Goal: Information Seeking & Learning: Learn about a topic

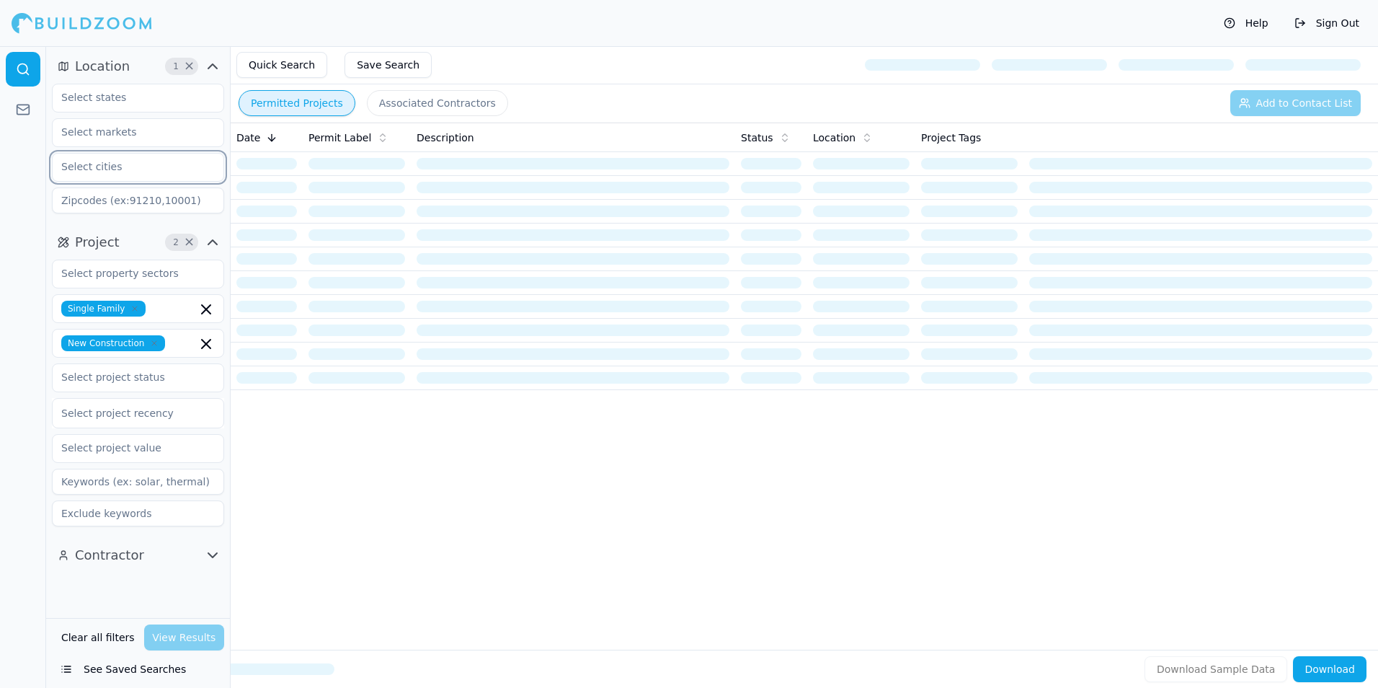
click at [120, 166] on input "text" at bounding box center [129, 167] width 153 height 26
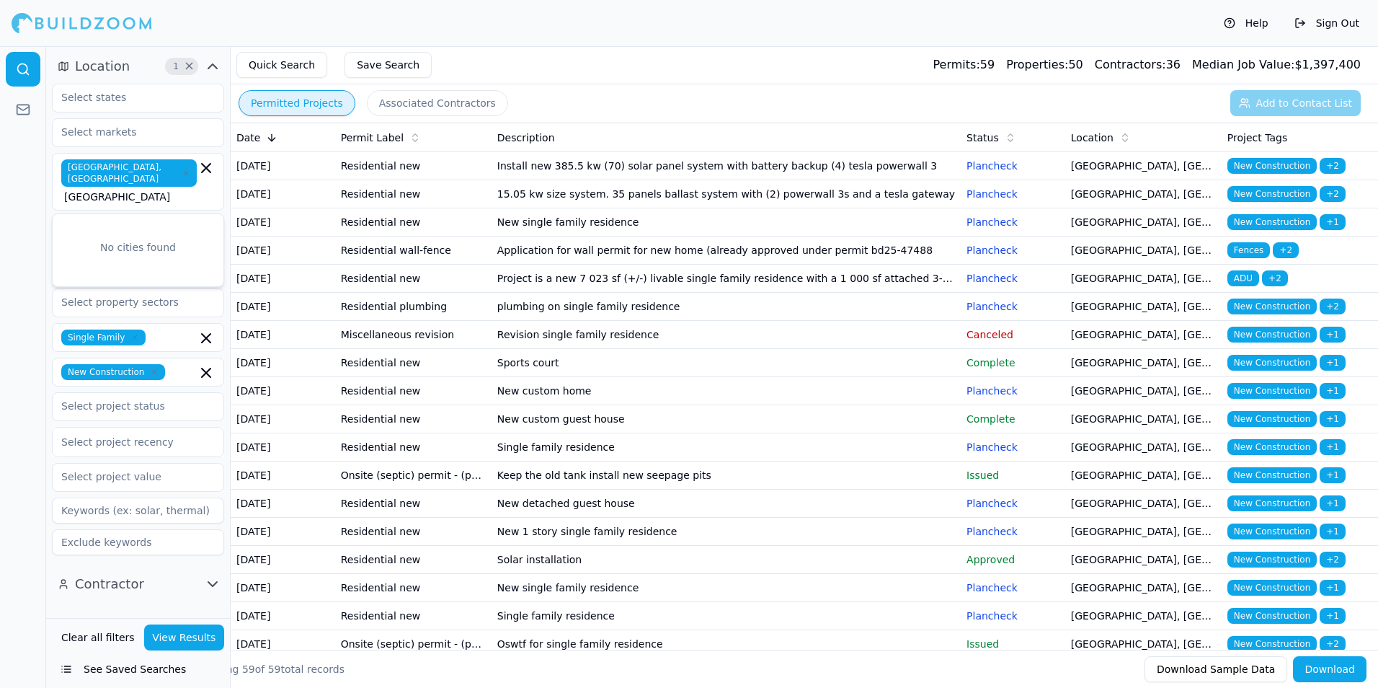
click at [107, 167] on span "[GEOGRAPHIC_DATA], [GEOGRAPHIC_DATA]" at bounding box center [128, 172] width 135 height 27
type input "p"
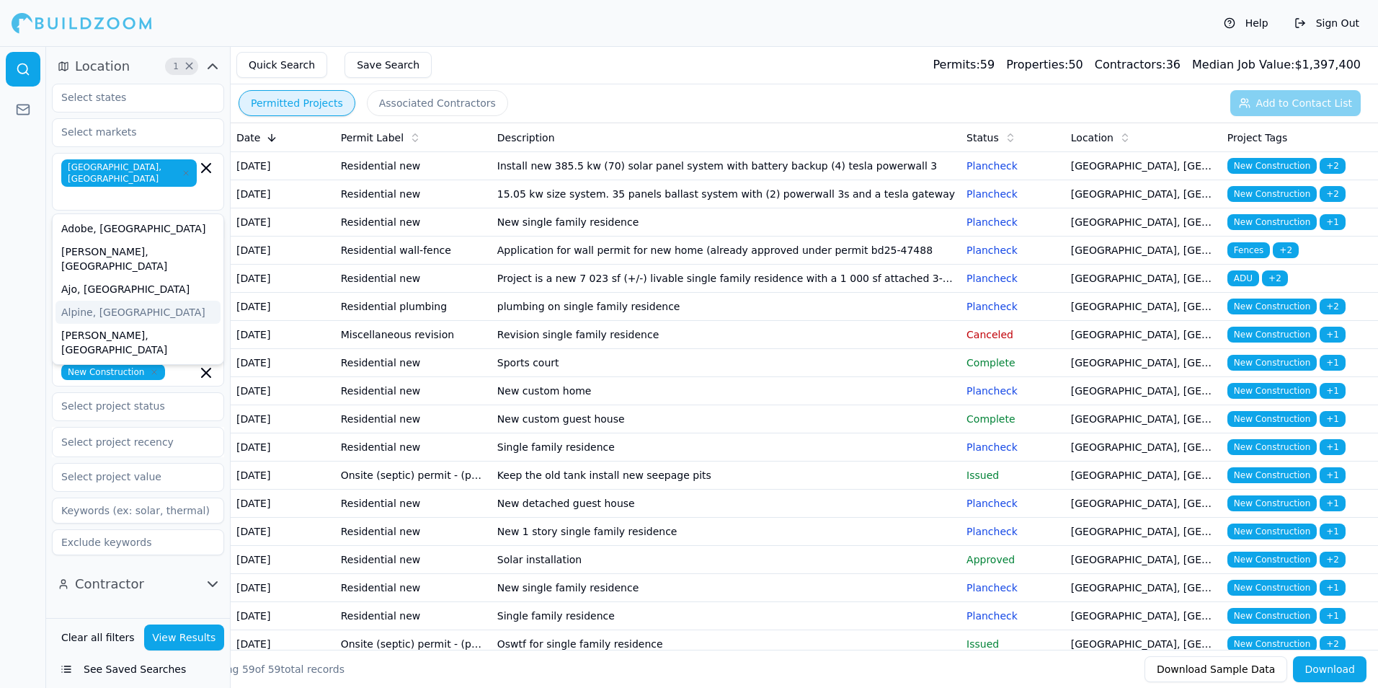
click at [173, 647] on button "View Results" at bounding box center [184, 637] width 81 height 26
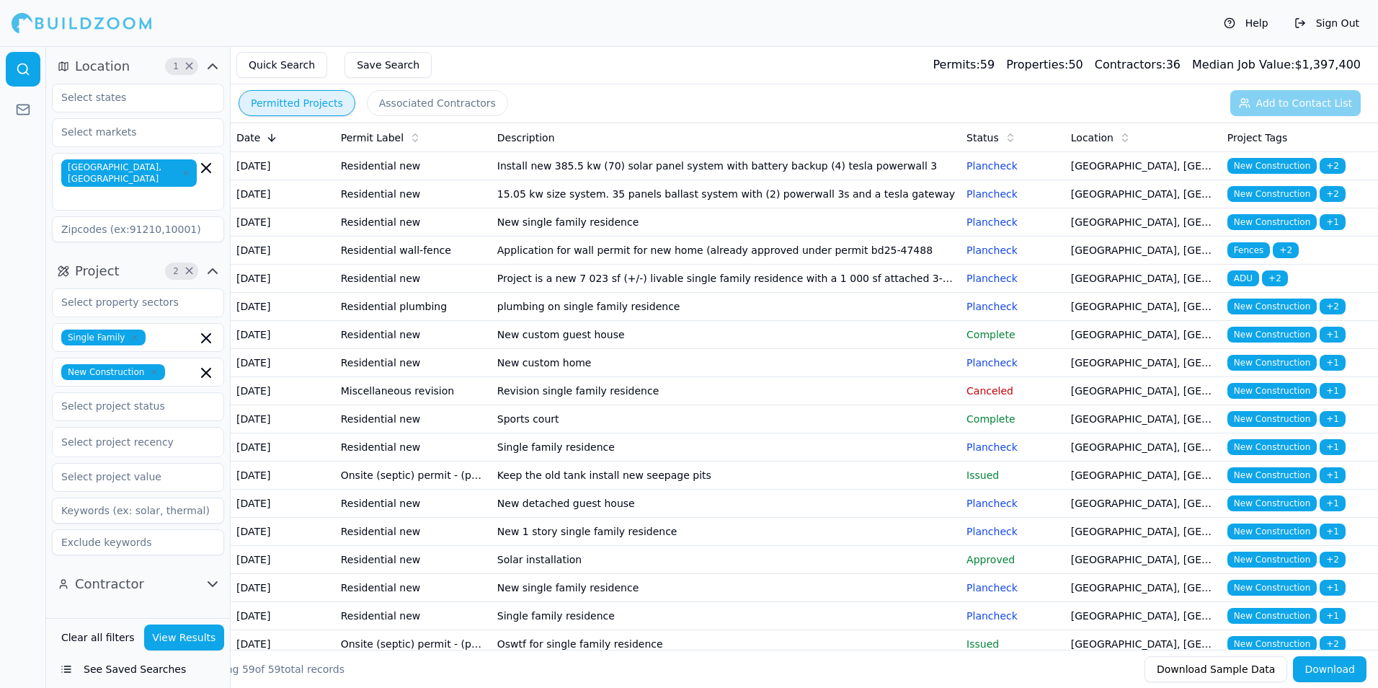
click at [720, 177] on td "Install new 385.5 kw (70) solar panel system with battery backup (4) tesla powe…" at bounding box center [726, 166] width 469 height 28
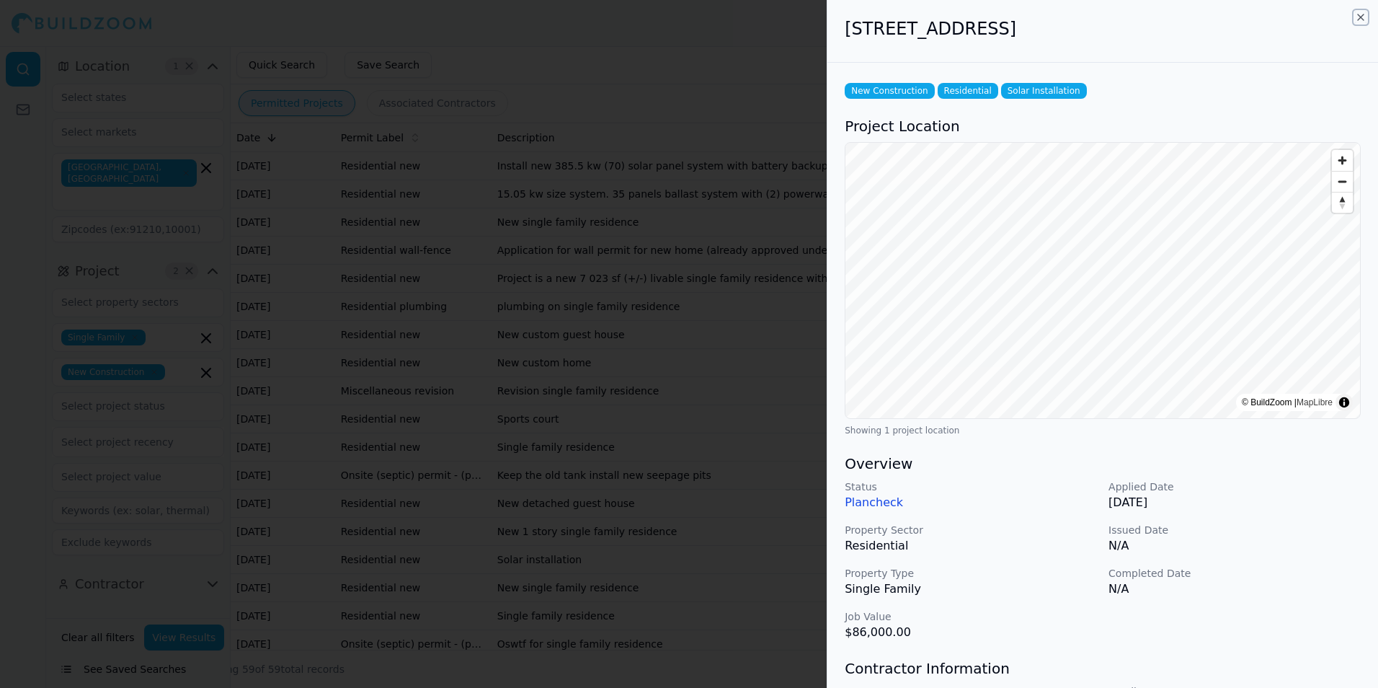
click at [1361, 17] on icon "button" at bounding box center [1361, 18] width 12 height 12
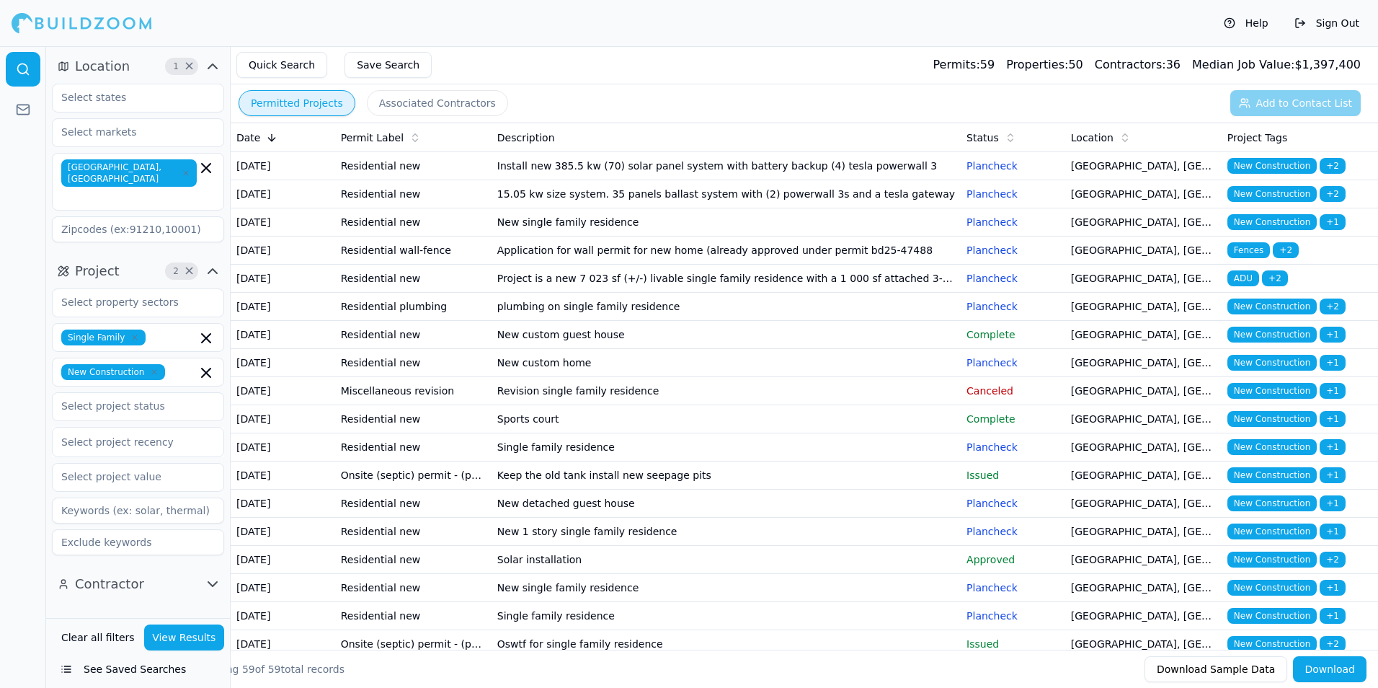
click at [579, 208] on td "15.05 kw size system. 35 panels ballast system with (2) powerwall 3s and a tesl…" at bounding box center [726, 194] width 469 height 28
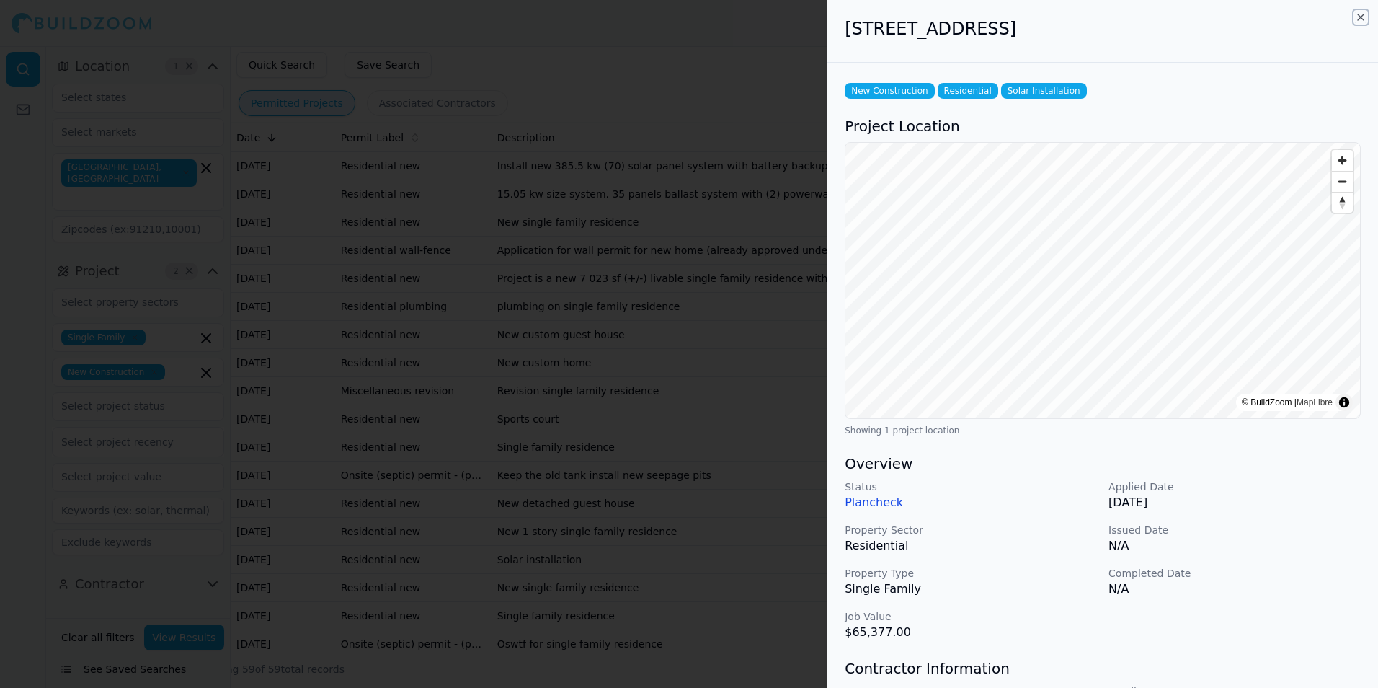
click at [1361, 12] on icon "button" at bounding box center [1361, 18] width 12 height 12
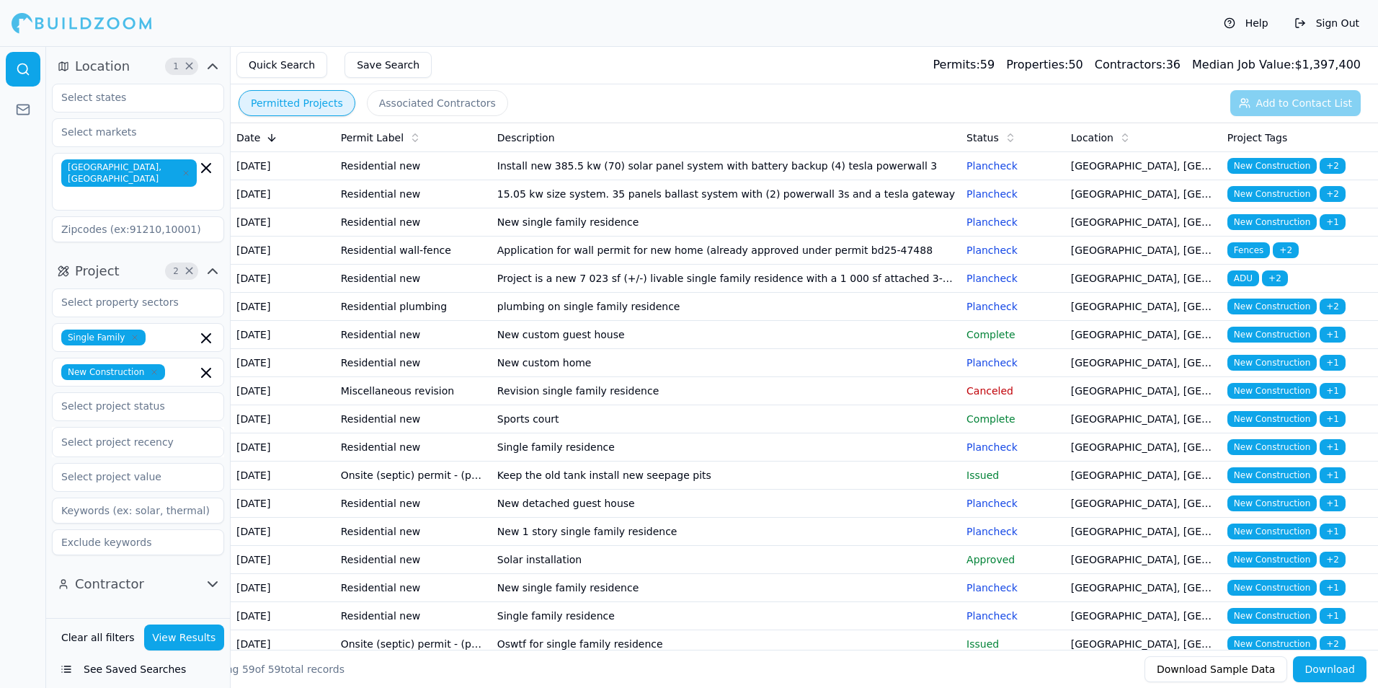
click at [786, 236] on td "New single family residence" at bounding box center [726, 222] width 469 height 28
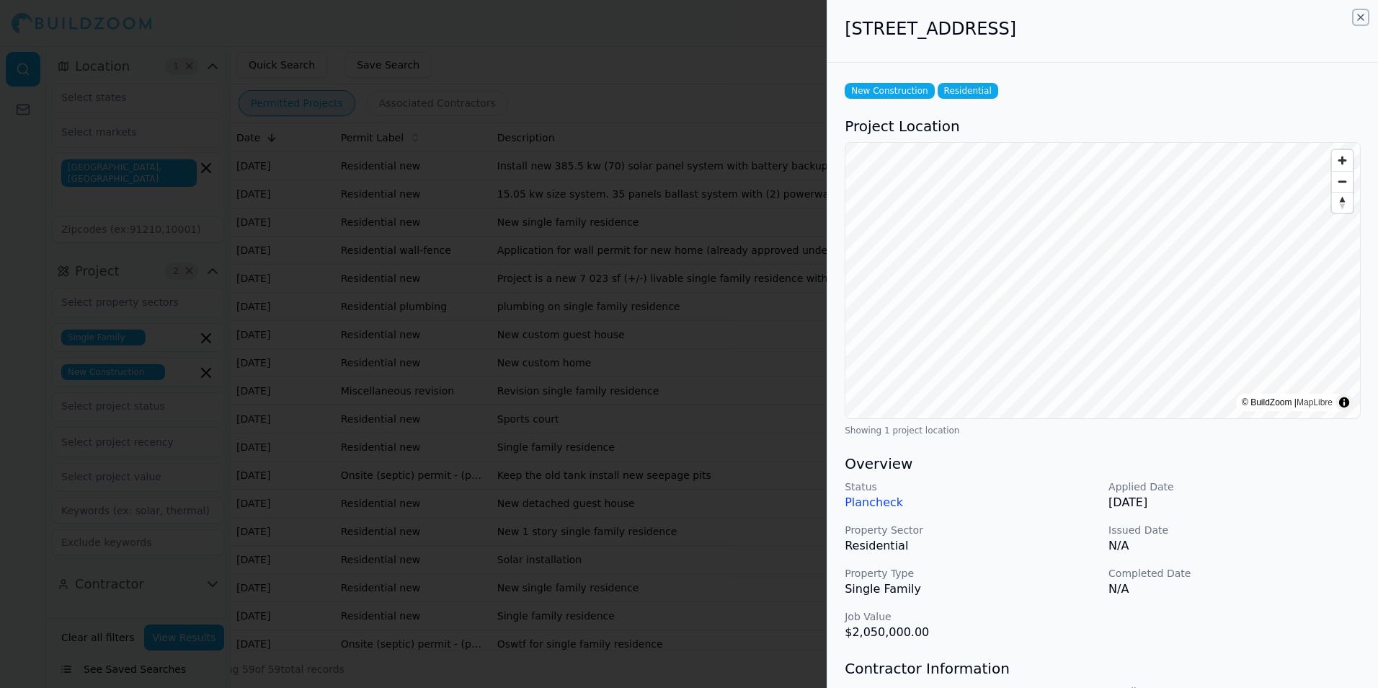
click at [1361, 18] on icon "button" at bounding box center [1361, 17] width 6 height 6
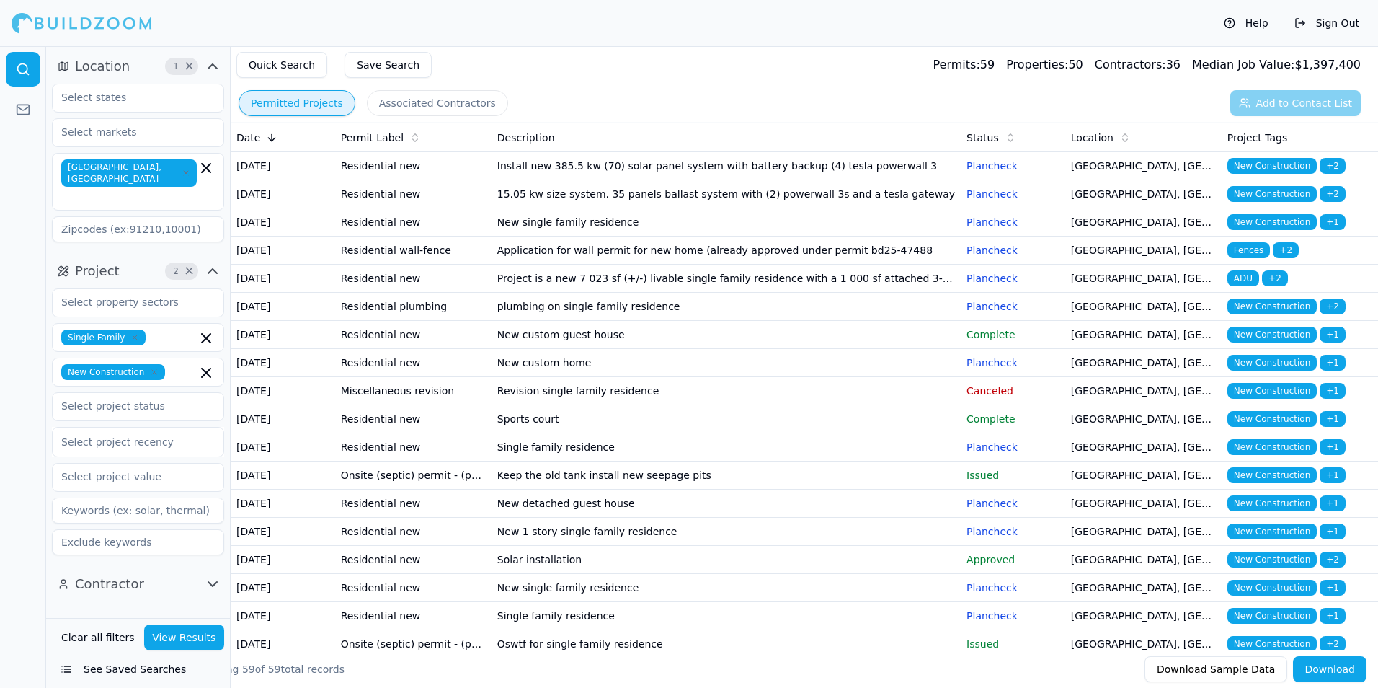
click at [672, 349] on td "New custom guest house" at bounding box center [726, 335] width 469 height 28
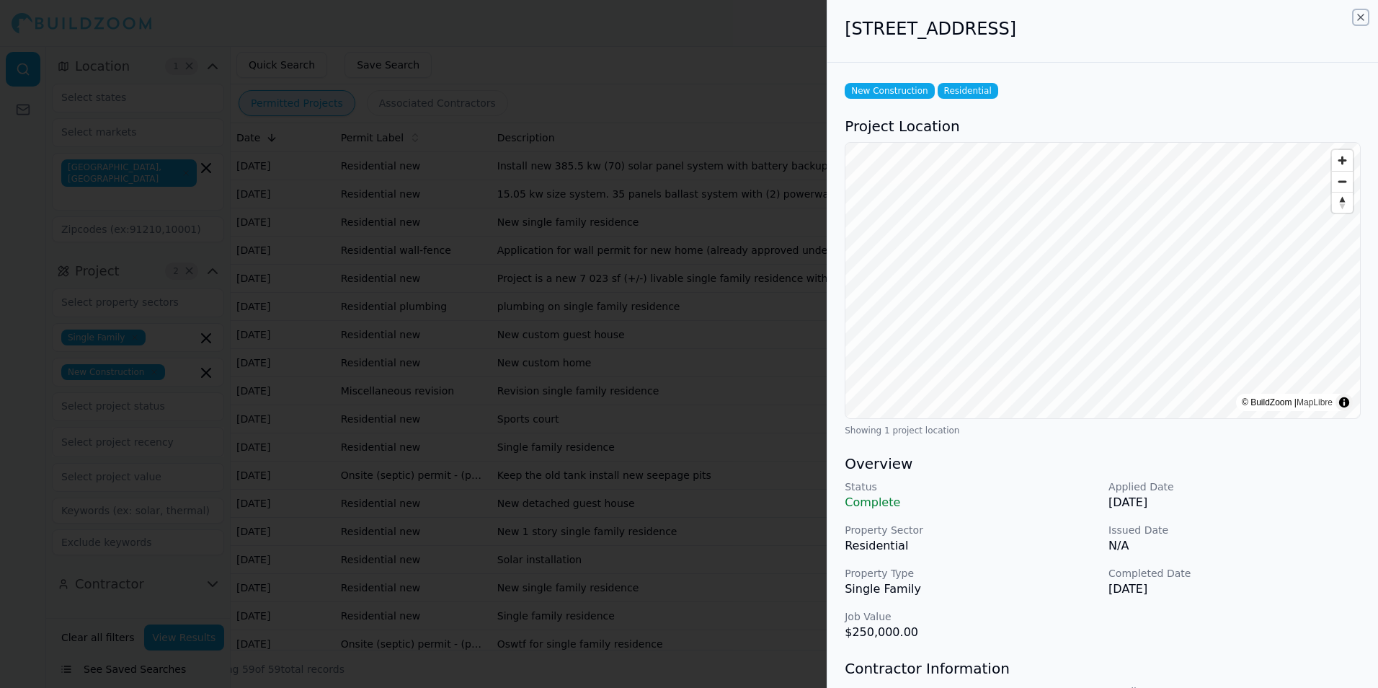
click at [1363, 17] on icon "button" at bounding box center [1361, 18] width 12 height 12
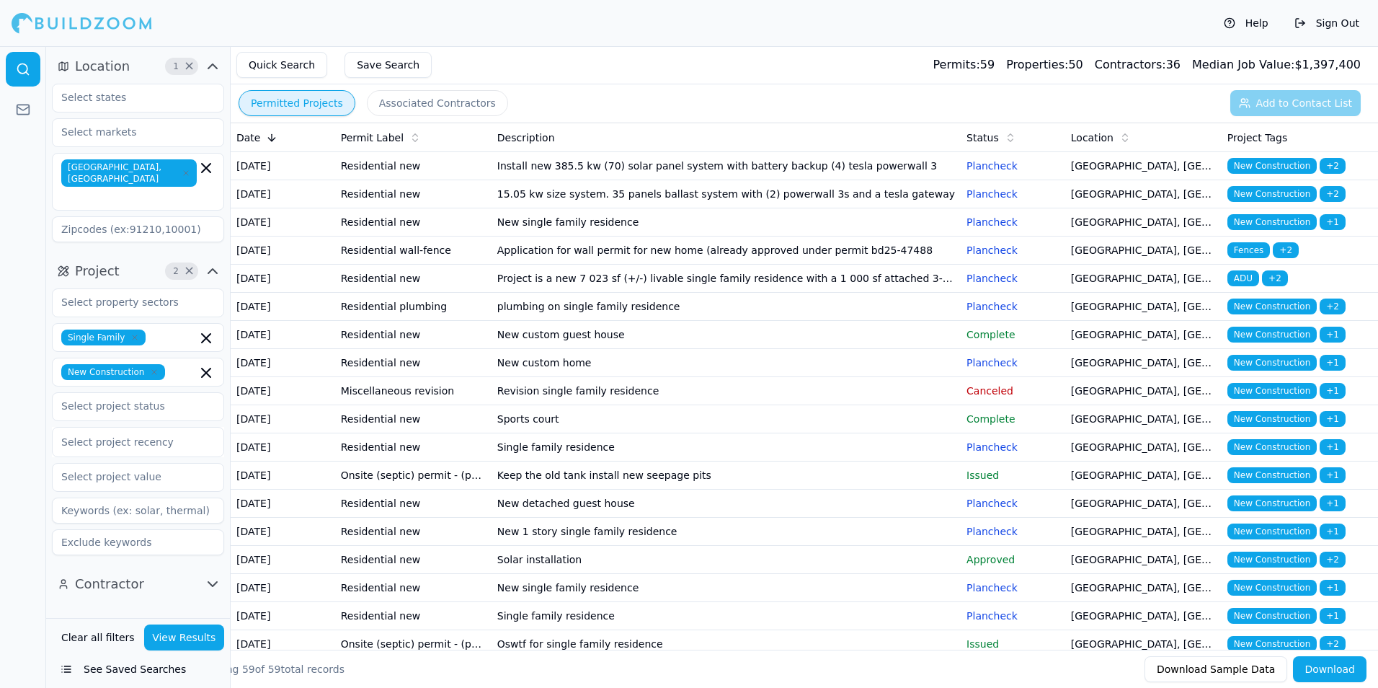
click at [870, 377] on td "New custom home" at bounding box center [726, 363] width 469 height 28
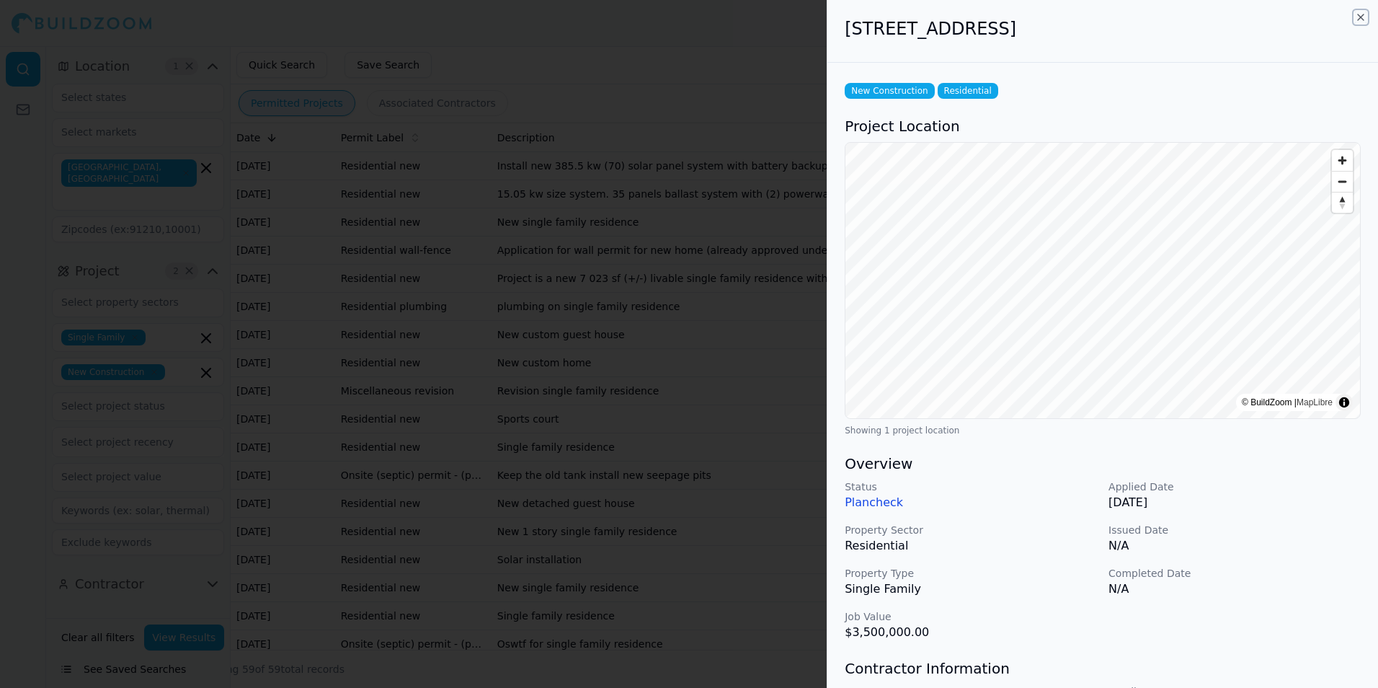
click at [1359, 17] on icon "button" at bounding box center [1361, 18] width 12 height 12
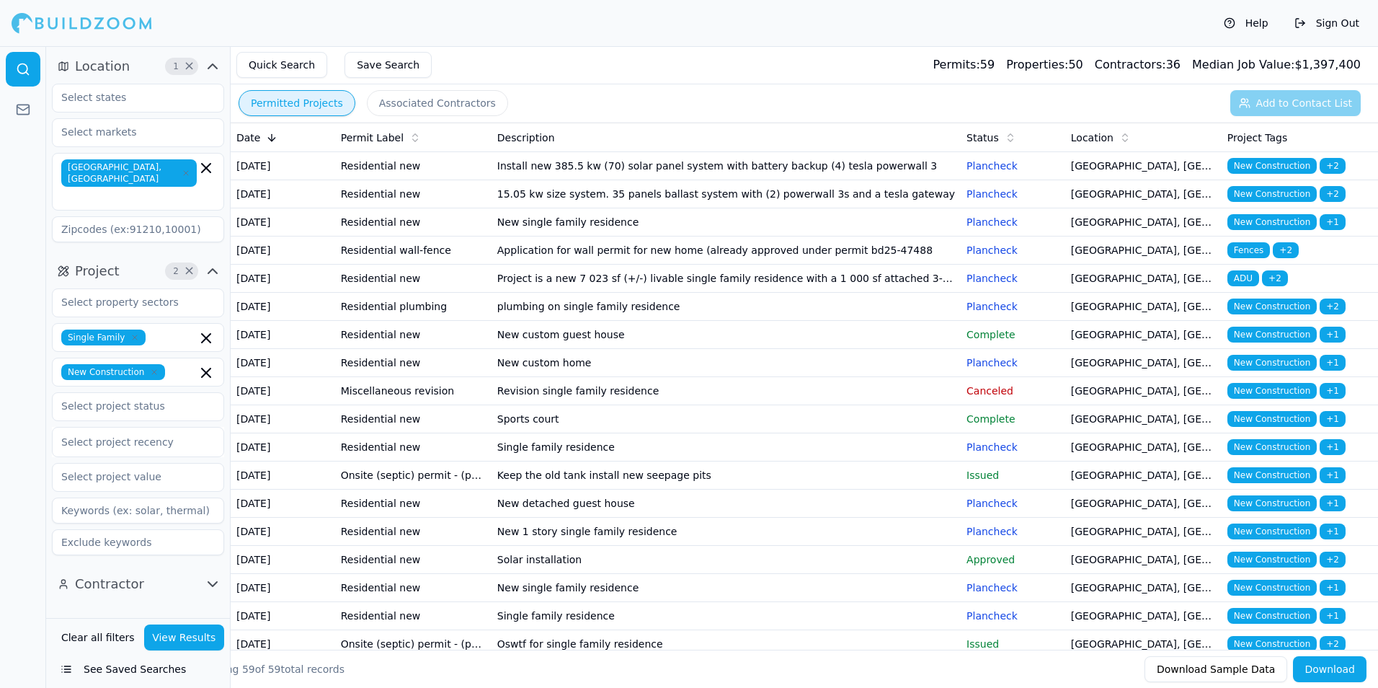
click at [1048, 398] on p "Canceled" at bounding box center [1012, 390] width 93 height 14
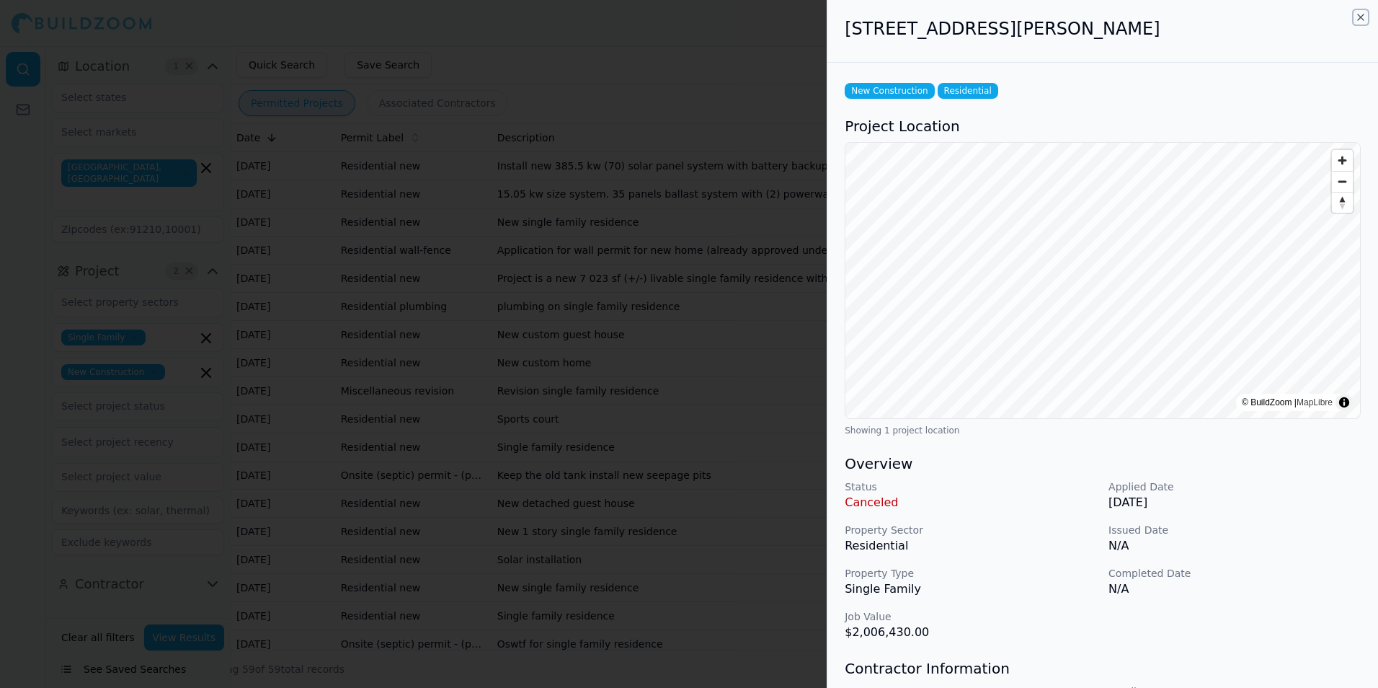
click at [1360, 16] on icon "button" at bounding box center [1361, 18] width 12 height 12
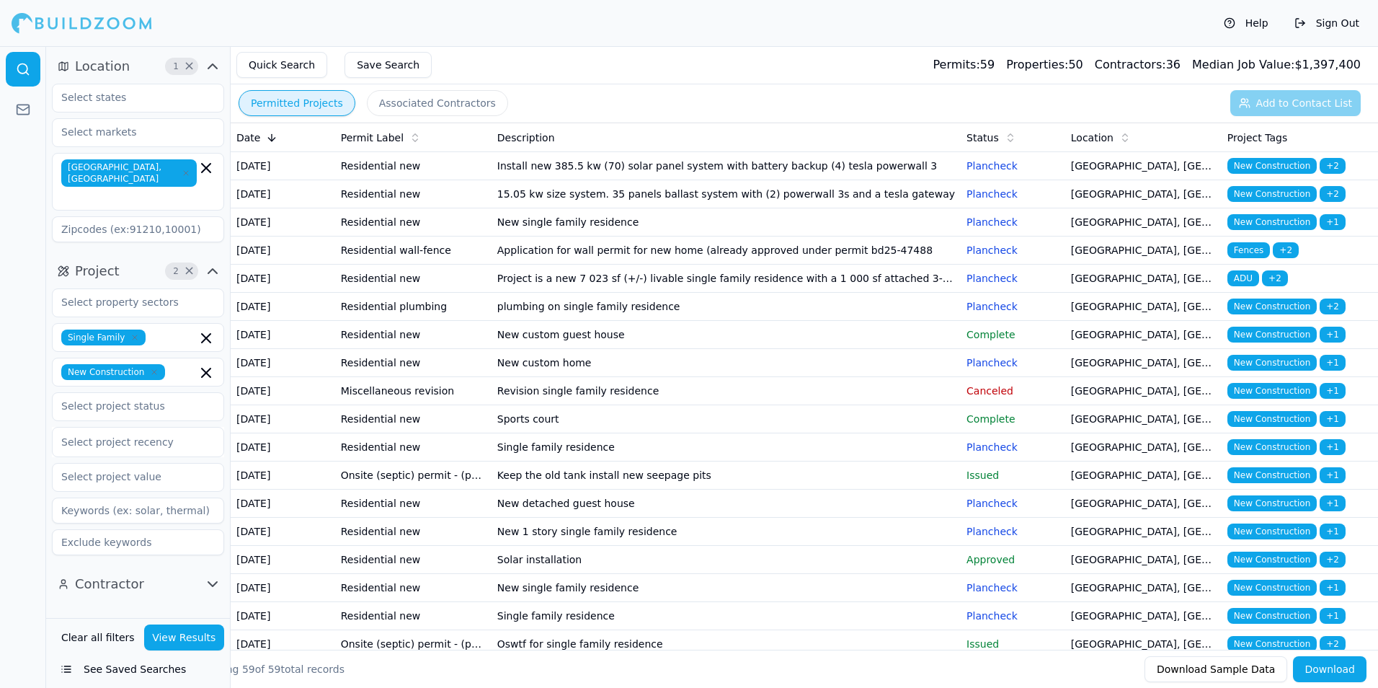
click at [1005, 454] on p "Plancheck" at bounding box center [1012, 447] width 93 height 14
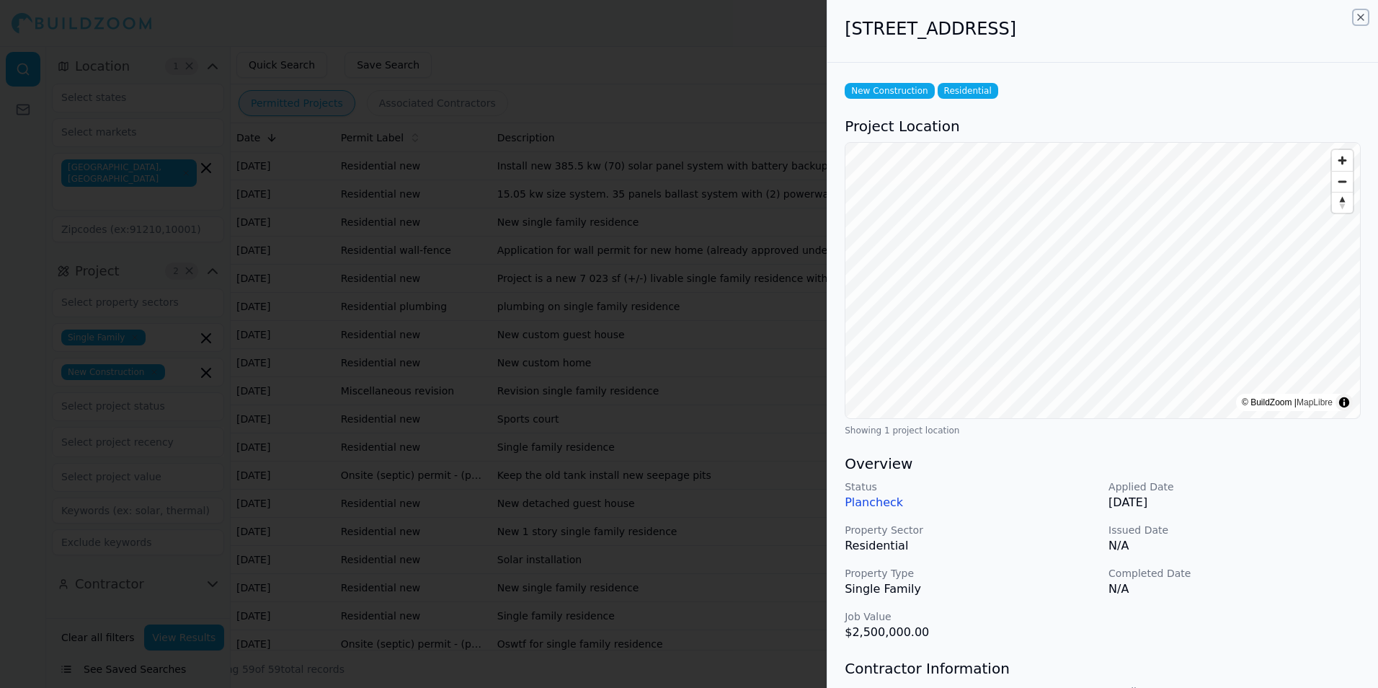
click at [1359, 17] on icon "button" at bounding box center [1361, 18] width 12 height 12
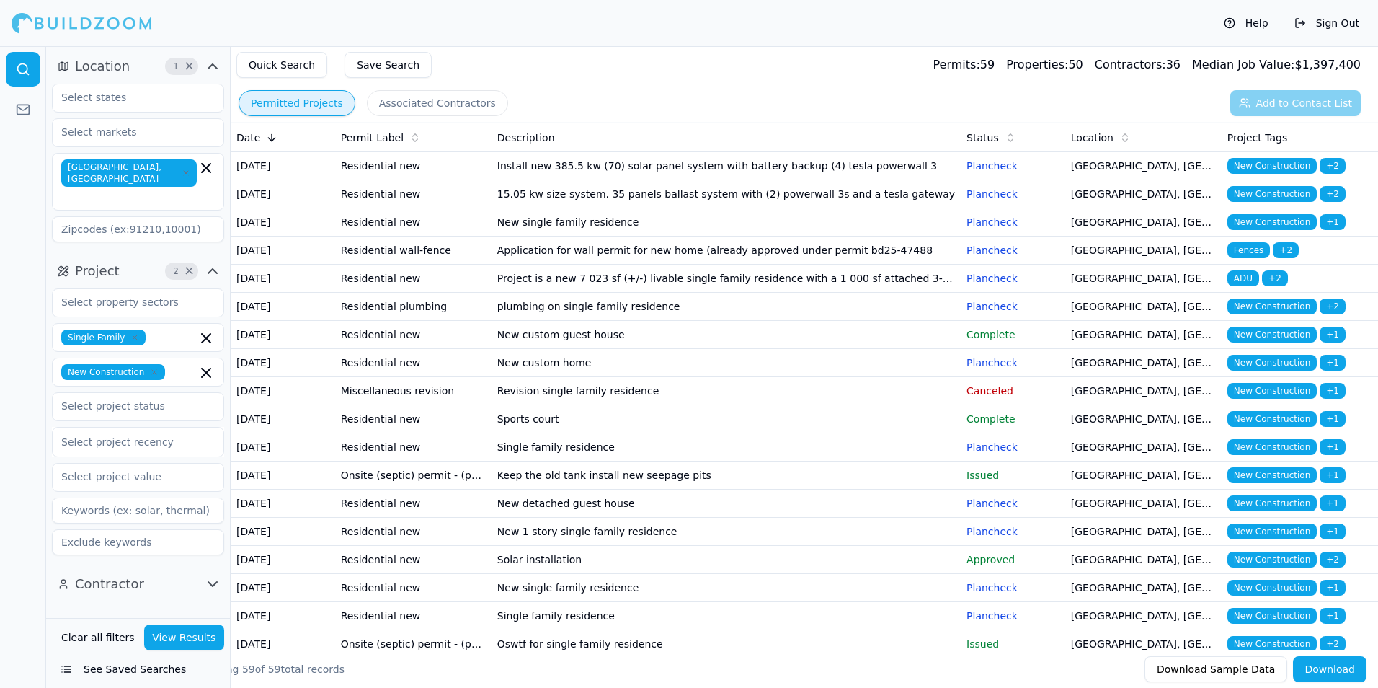
scroll to position [72, 0]
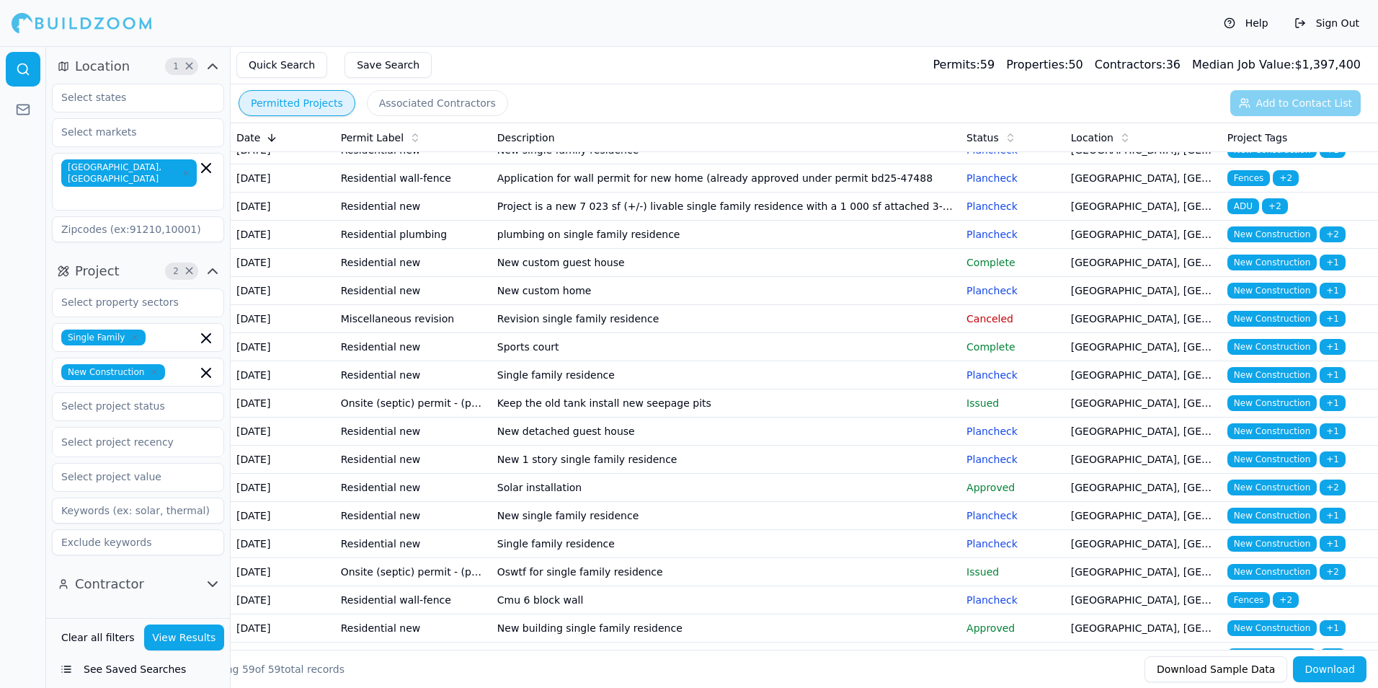
click at [866, 445] on td "New detached guest house" at bounding box center [726, 431] width 469 height 28
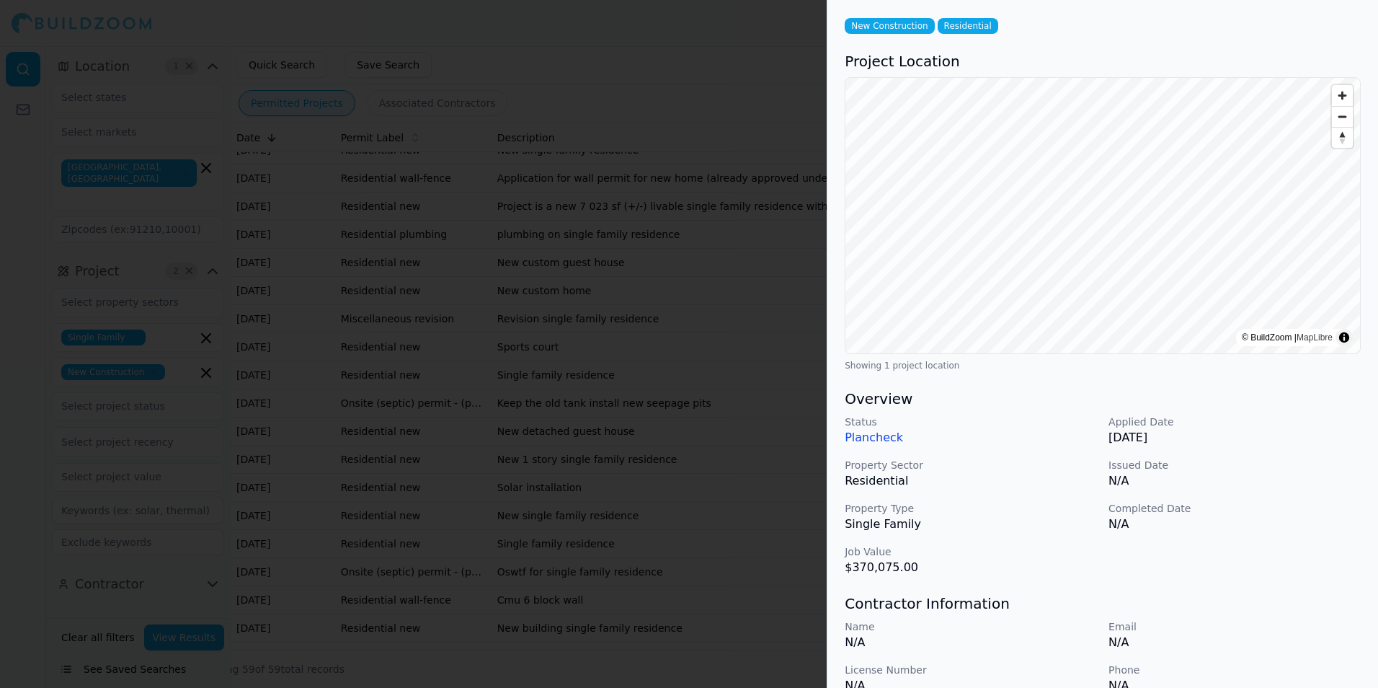
scroll to position [0, 0]
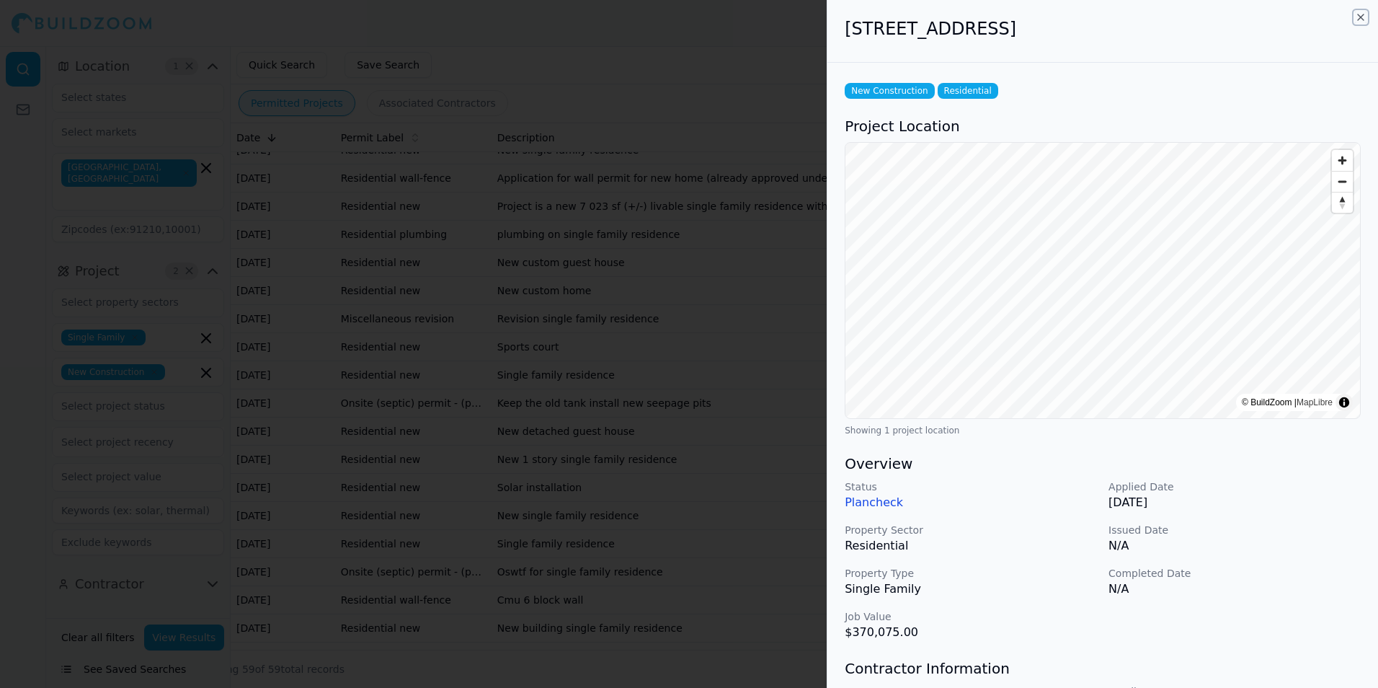
click at [1358, 17] on icon "button" at bounding box center [1361, 18] width 12 height 12
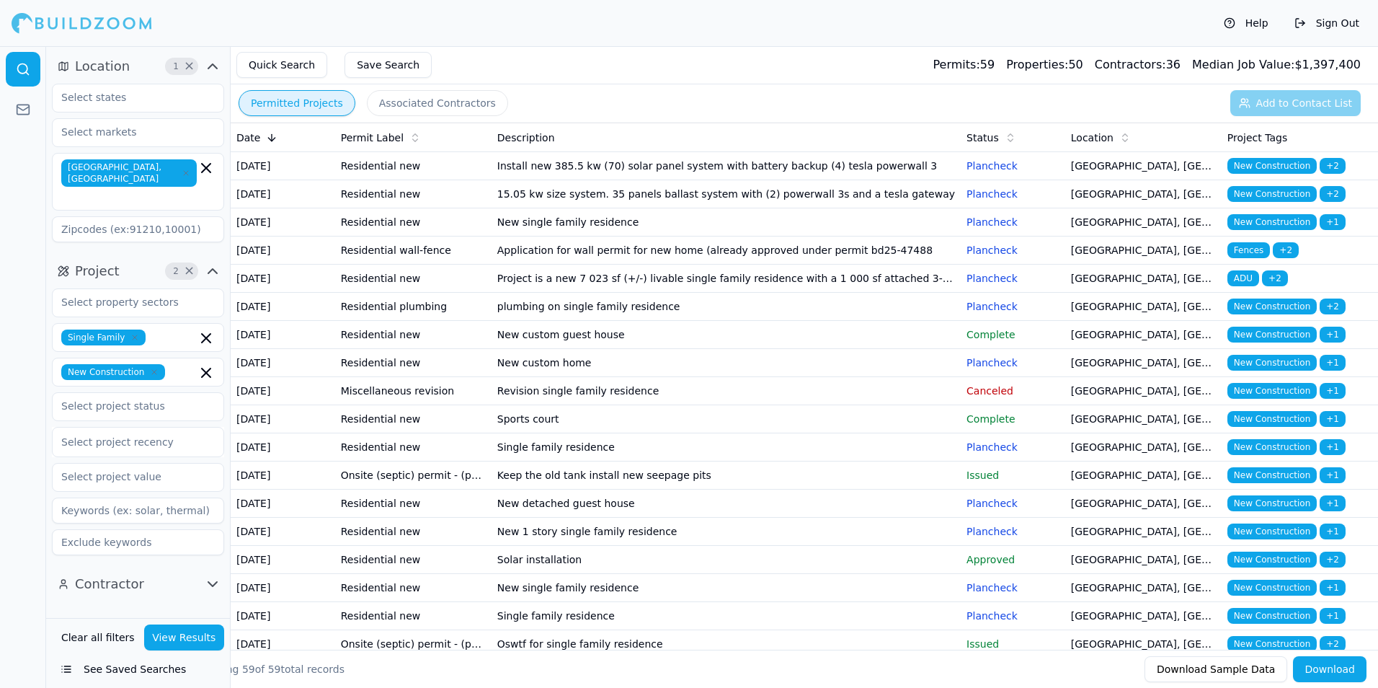
click at [799, 293] on td "Project is a new 7 023 sf (+/-) livable single family residence with a 1 000 sf…" at bounding box center [726, 278] width 469 height 28
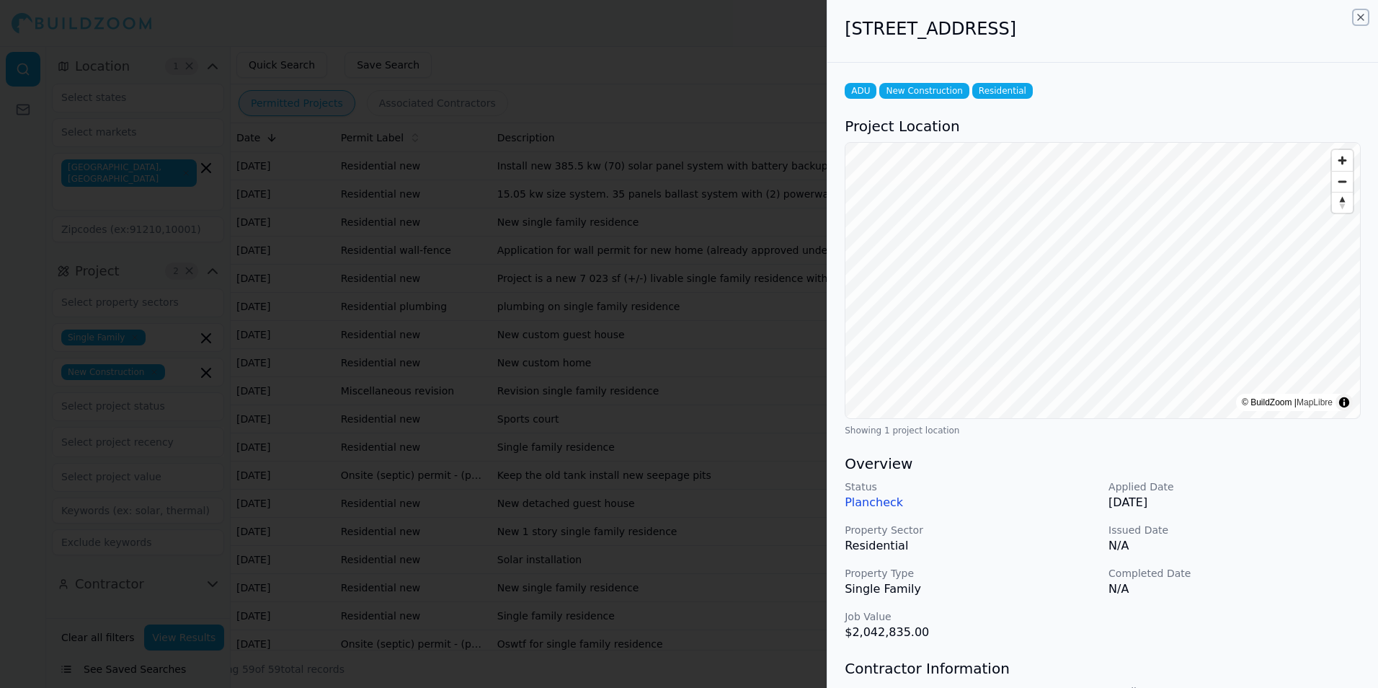
click at [1362, 14] on icon "button" at bounding box center [1361, 18] width 12 height 12
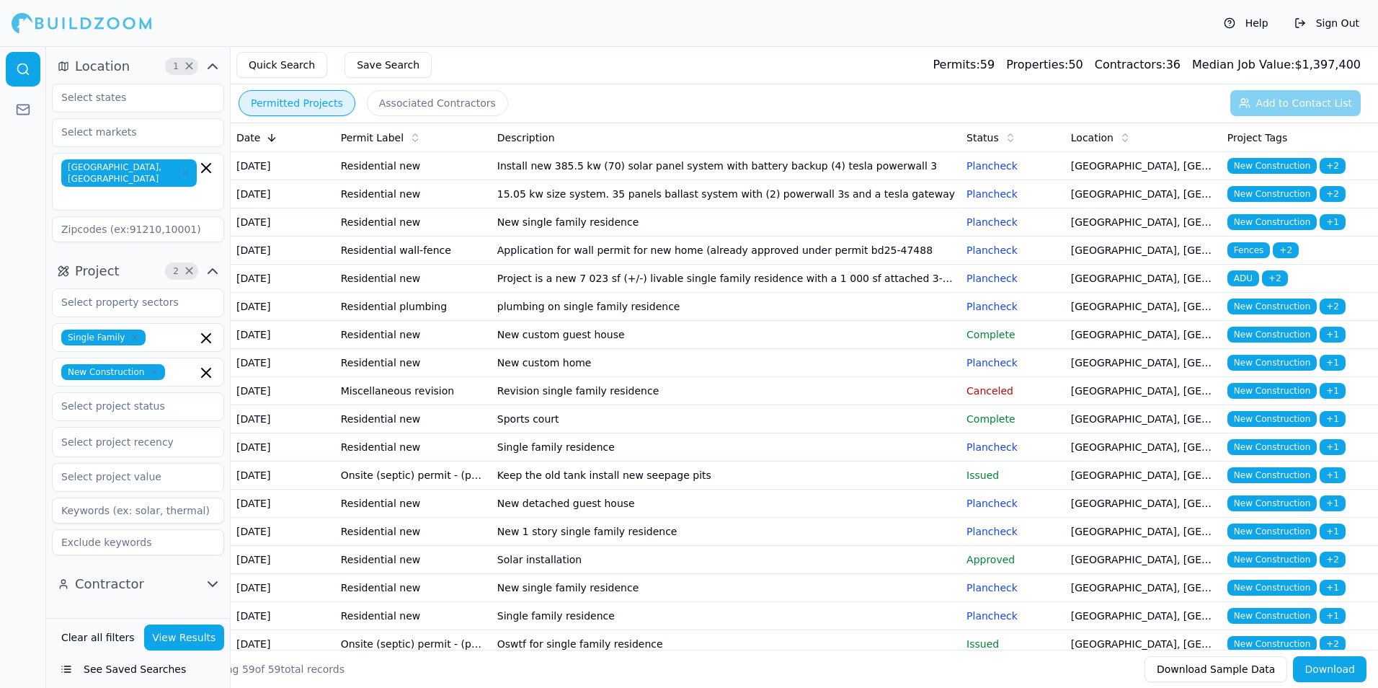
click at [836, 40] on div "Help Sign Out" at bounding box center [689, 23] width 1378 height 46
click at [812, 47] on div "Quick Search Save Search Permits: 59 Properties: 50 Contractors: 36 Median Job …" at bounding box center [804, 65] width 1147 height 38
